Goal: Information Seeking & Learning: Learn about a topic

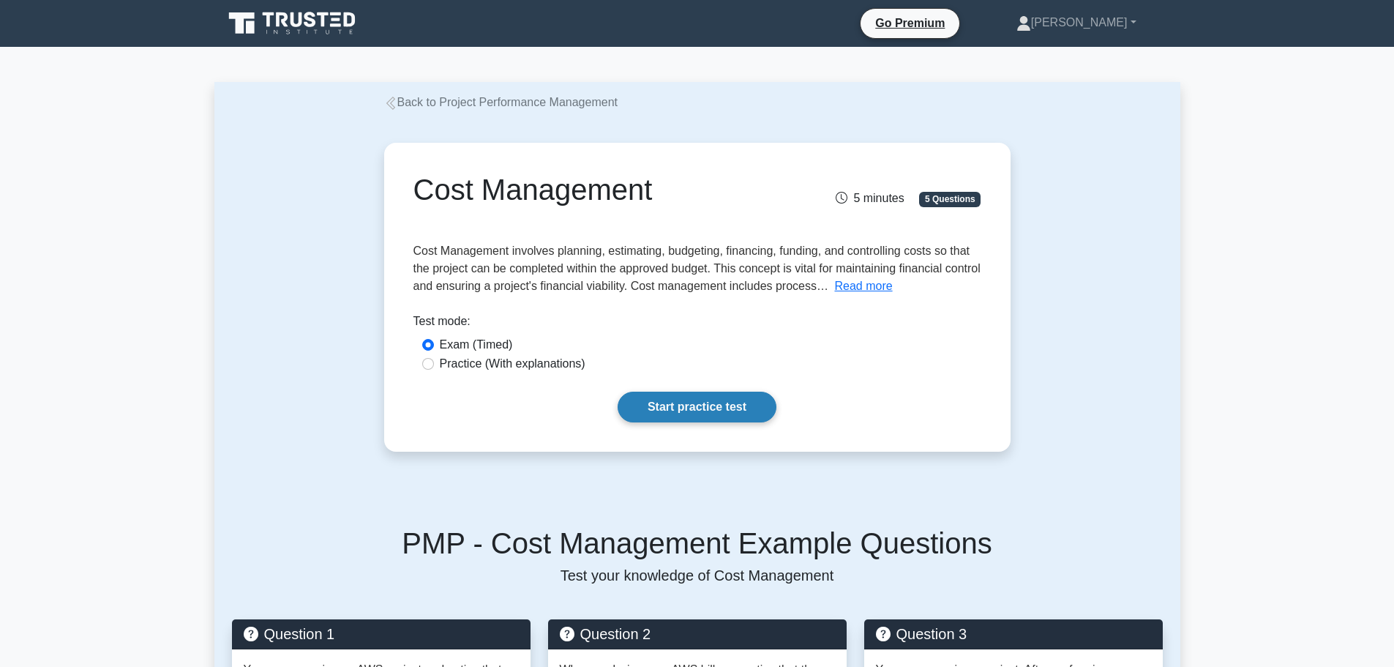
click at [690, 412] on link "Start practice test" at bounding box center [697, 406] width 159 height 31
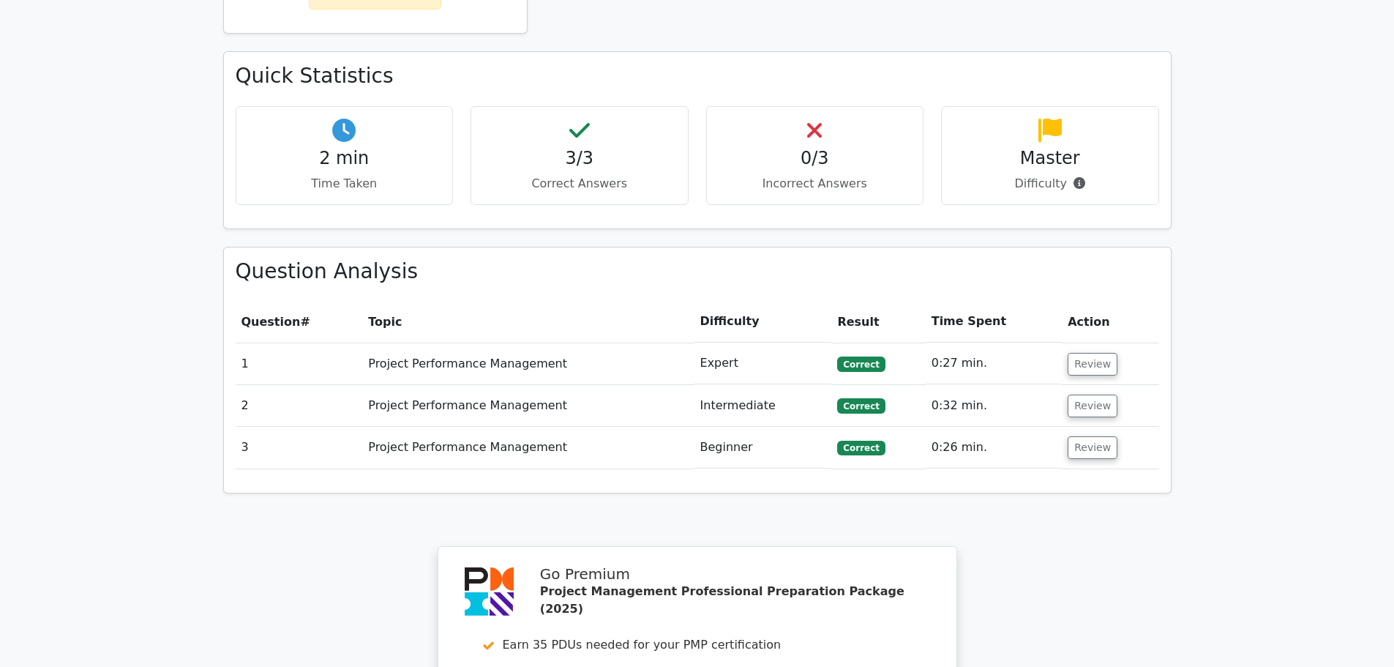
scroll to position [878, 0]
